Goal: Task Accomplishment & Management: Manage account settings

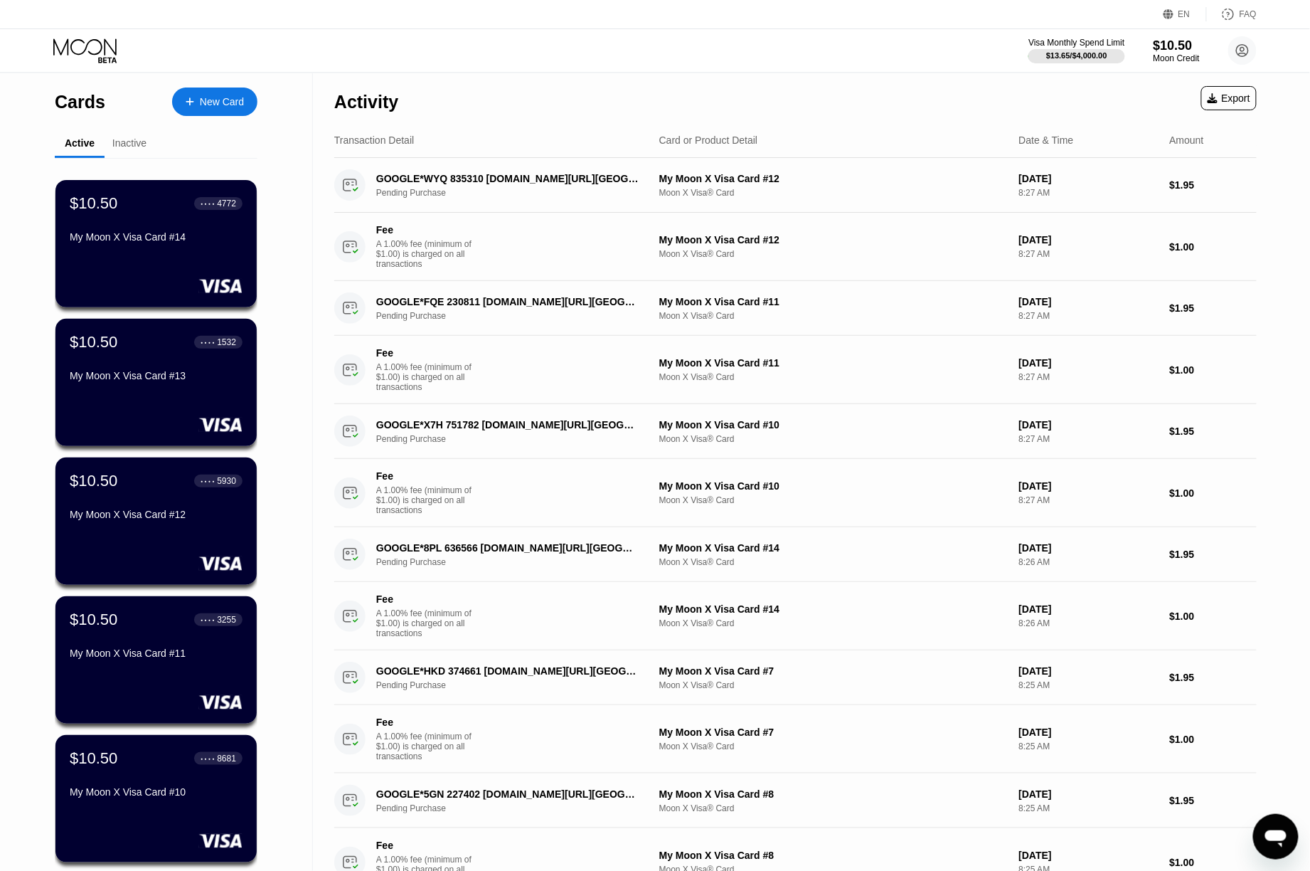
click at [1036, 21] on div "EN Language Select an item Save FAQ" at bounding box center [655, 14] width 1310 height 29
